Goal: Check status: Check status

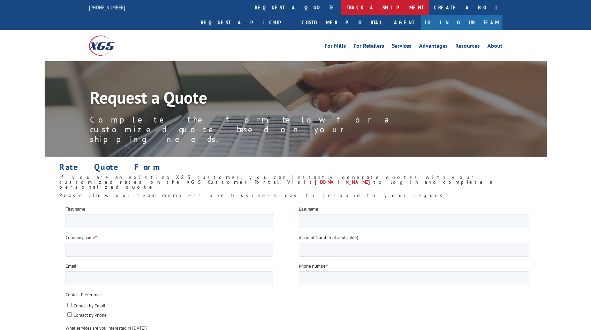
click at [341, 14] on link "track a shipment" at bounding box center [384, 7] width 87 height 15
click at [341, 9] on link "track a shipment" at bounding box center [384, 7] width 87 height 15
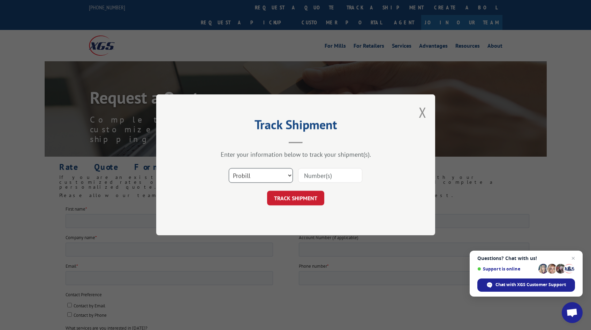
click at [271, 172] on select "Select category... Probill BOL PO" at bounding box center [261, 176] width 64 height 15
click at [229, 169] on select "Select category... Probill BOL PO" at bounding box center [261, 176] width 64 height 15
click at [323, 171] on input at bounding box center [330, 176] width 64 height 15
click at [265, 172] on select "Select category... Probill BOL PO" at bounding box center [261, 176] width 64 height 15
select select "bol"
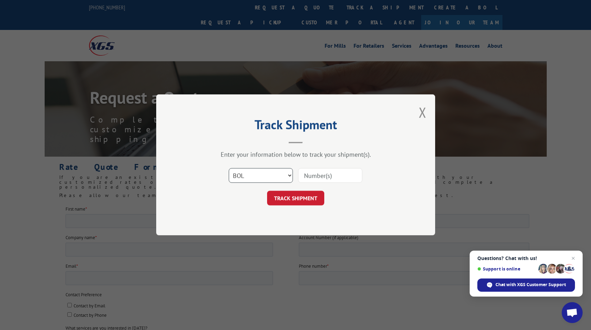
click at [229, 169] on select "Select category... Probill BOL PO" at bounding box center [261, 176] width 64 height 15
click at [321, 175] on input at bounding box center [330, 176] width 64 height 15
paste input "2845860"
type input "2845860"
click at [296, 196] on button "TRACK SHIPMENT" at bounding box center [295, 198] width 57 height 15
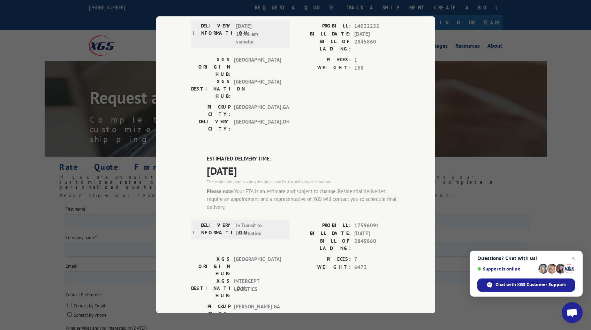
scroll to position [92, 0]
